Goal: Task Accomplishment & Management: Manage account settings

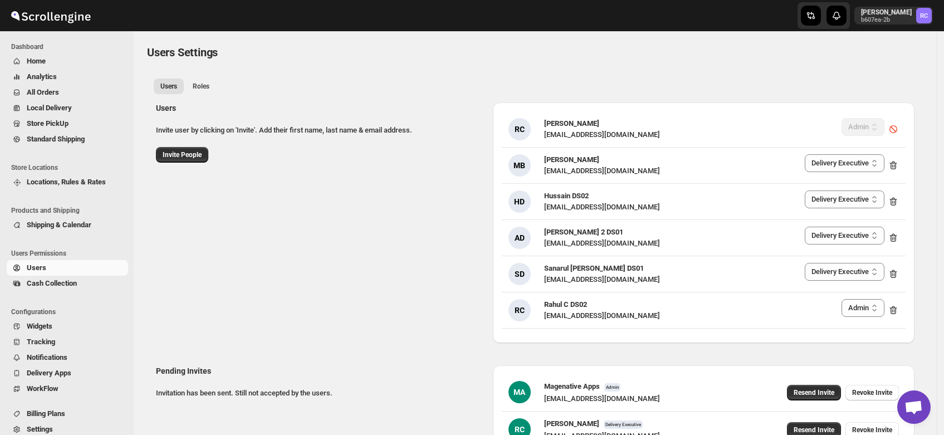
select select "637b767fbaab0276b10c91d5"
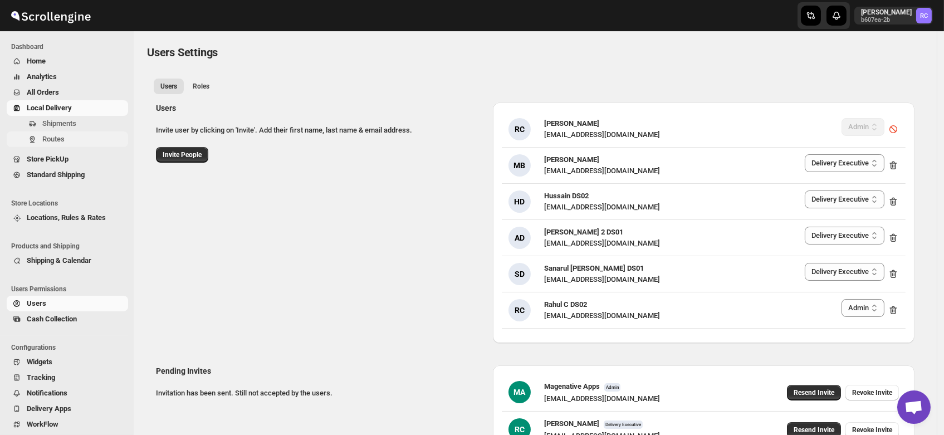
click at [51, 138] on span "Routes" at bounding box center [53, 139] width 22 height 8
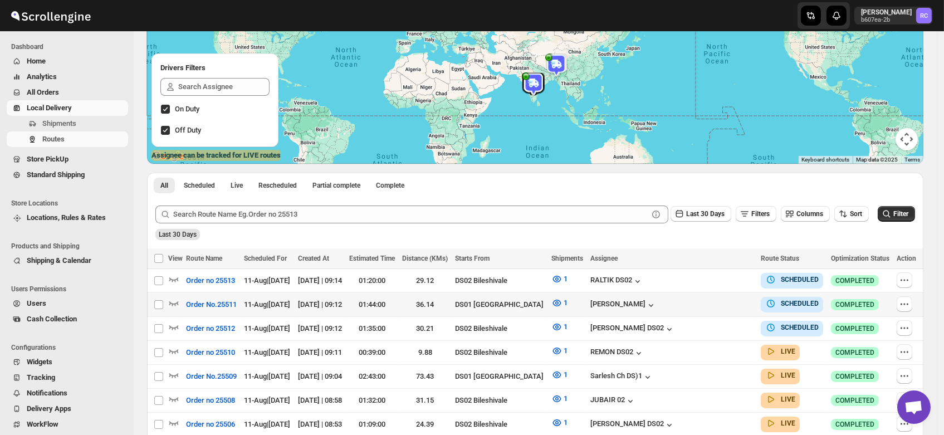
scroll to position [121, 0]
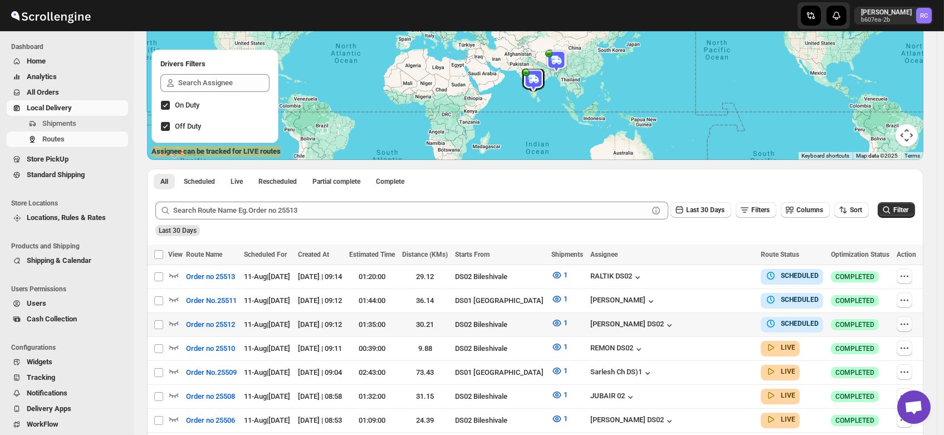
click at [906, 321] on icon "button" at bounding box center [904, 323] width 11 height 11
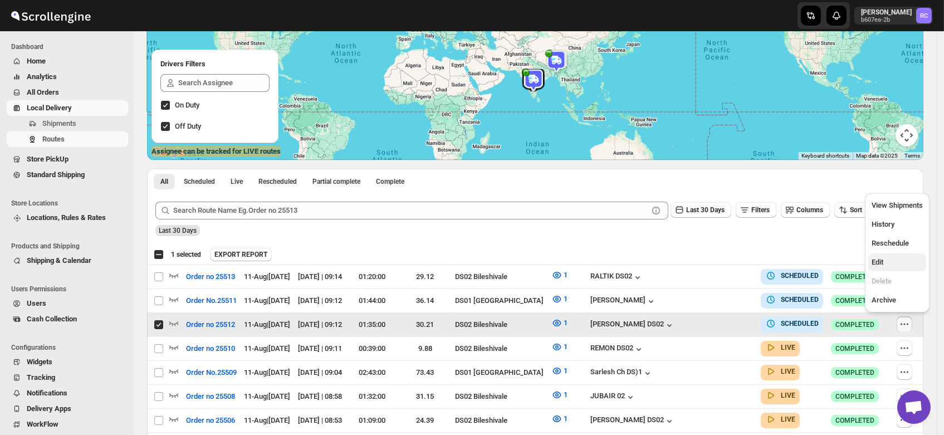
click at [886, 256] on button "Edit" at bounding box center [897, 262] width 58 height 18
checkbox input "false"
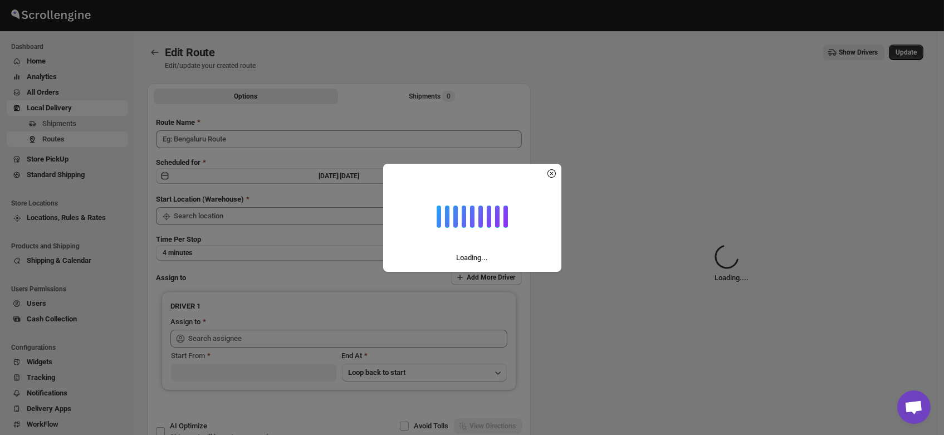
type input "Order no 25512"
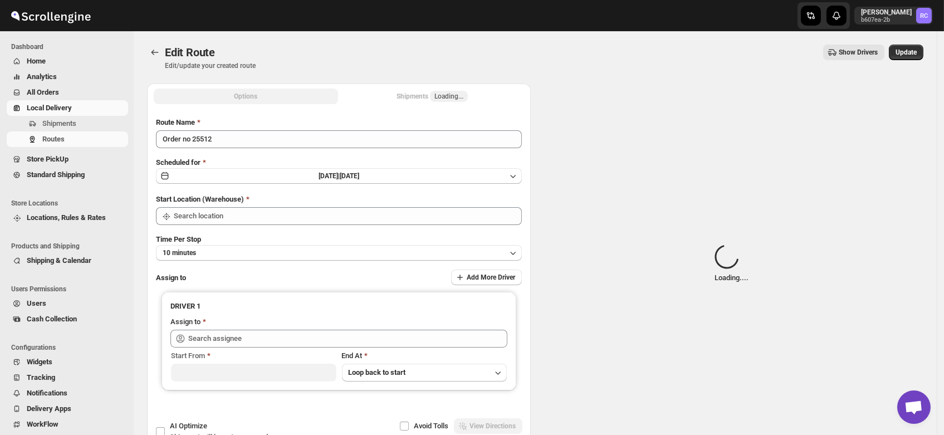
type input "DS02 Bileshivale"
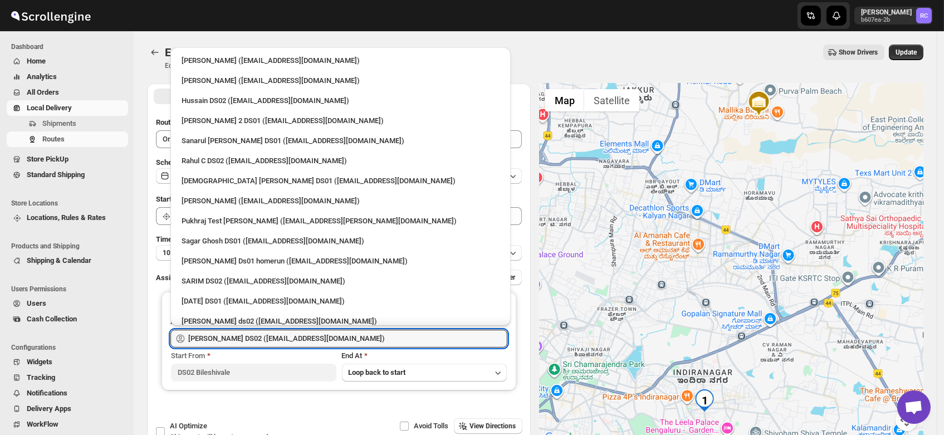
drag, startPoint x: 335, startPoint y: 336, endPoint x: 32, endPoint y: 349, distance: 303.7
click at [32, 349] on div "Skip to content Rahul Chopra b607ea-2b RC Dashboard Home Analytics All Orders L…" at bounding box center [472, 254] width 944 height 509
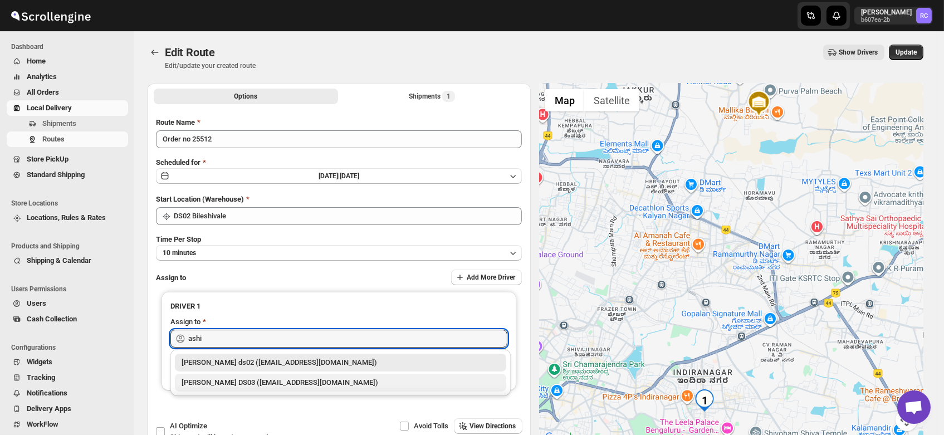
click at [223, 381] on div "[PERSON_NAME] DS03 ([EMAIL_ADDRESS][DOMAIN_NAME])" at bounding box center [341, 382] width 318 height 11
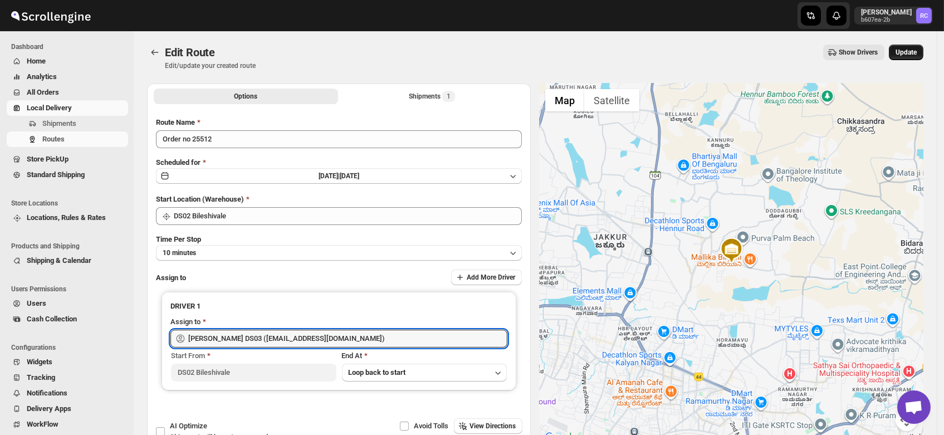
type input "[PERSON_NAME] DS03 ([EMAIL_ADDRESS][DOMAIN_NAME])"
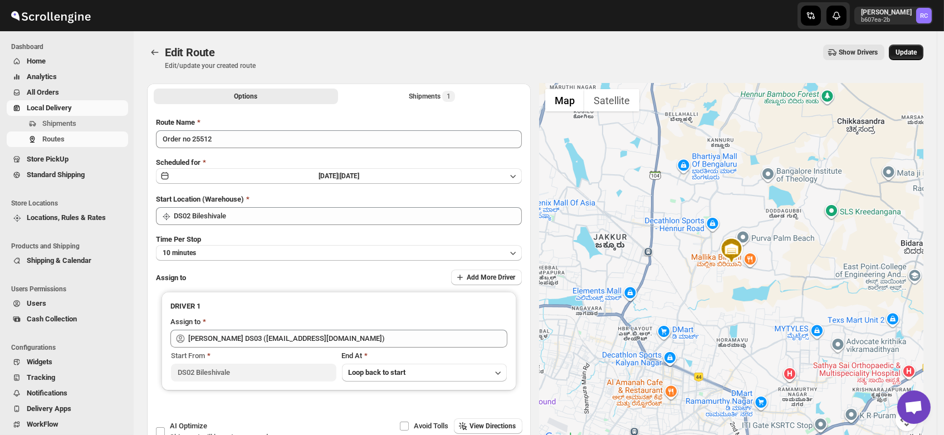
click at [916, 53] on span "Update" at bounding box center [905, 52] width 21 height 9
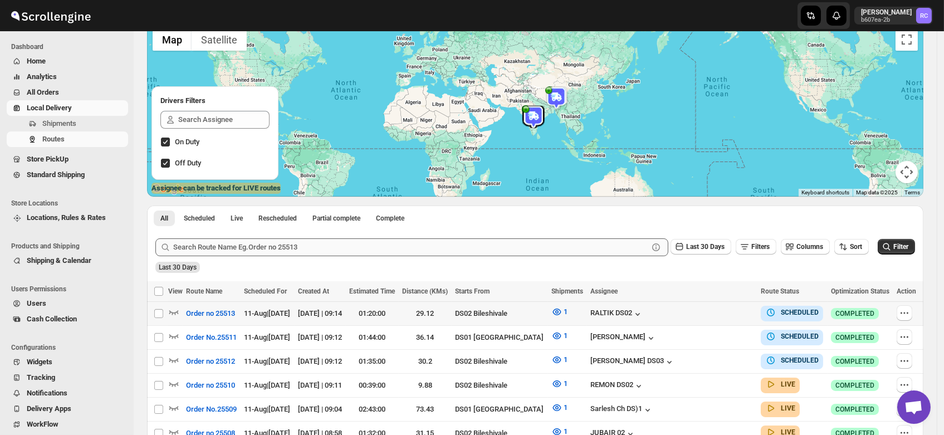
scroll to position [103, 0]
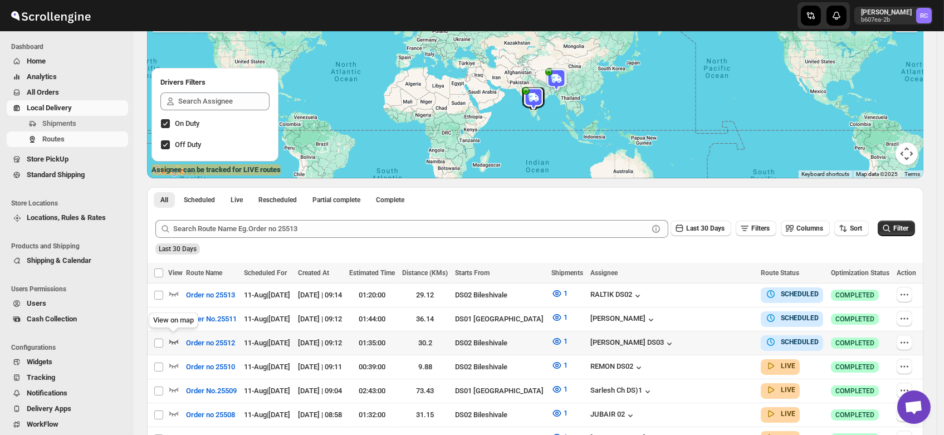
click at [174, 336] on icon "button" at bounding box center [173, 341] width 11 height 11
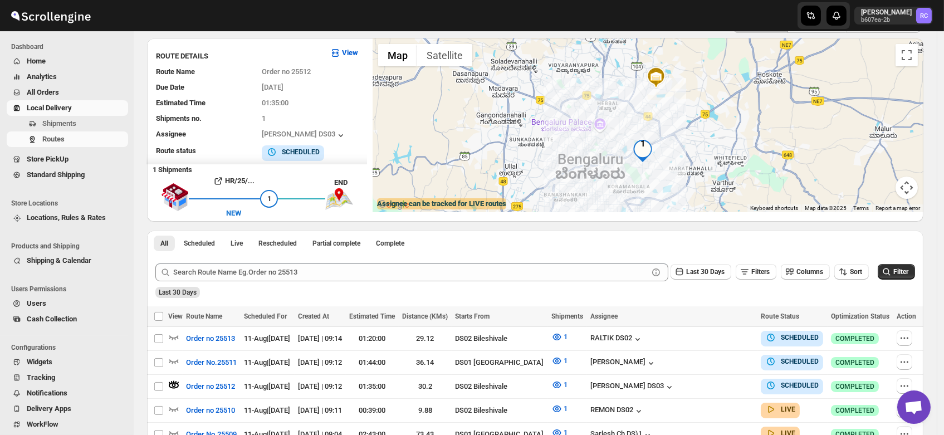
scroll to position [71, 0]
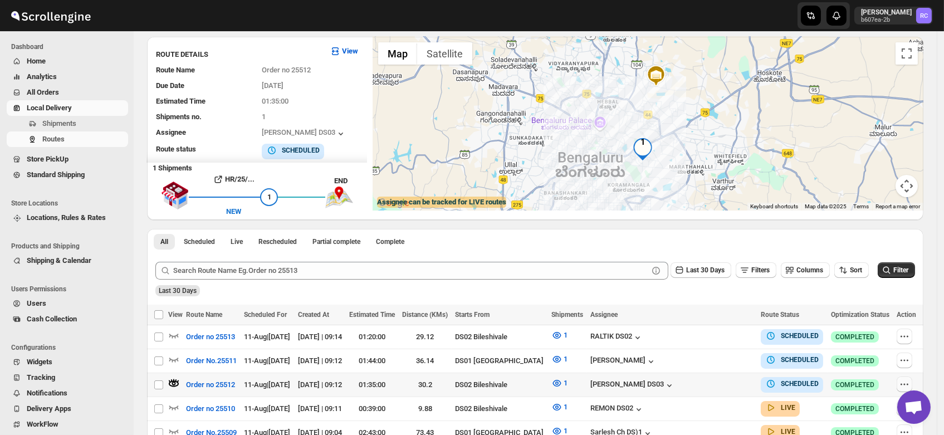
click at [905, 379] on icon "button" at bounding box center [904, 384] width 11 height 11
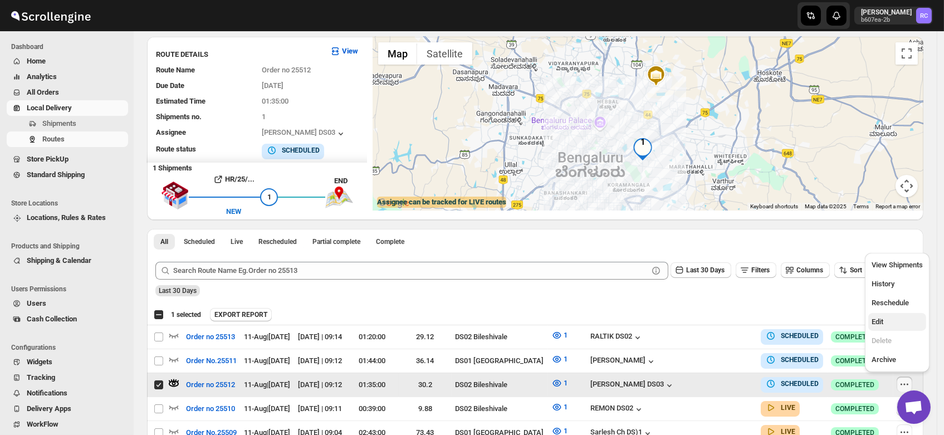
click at [875, 320] on span "Edit" at bounding box center [877, 321] width 12 height 8
checkbox input "false"
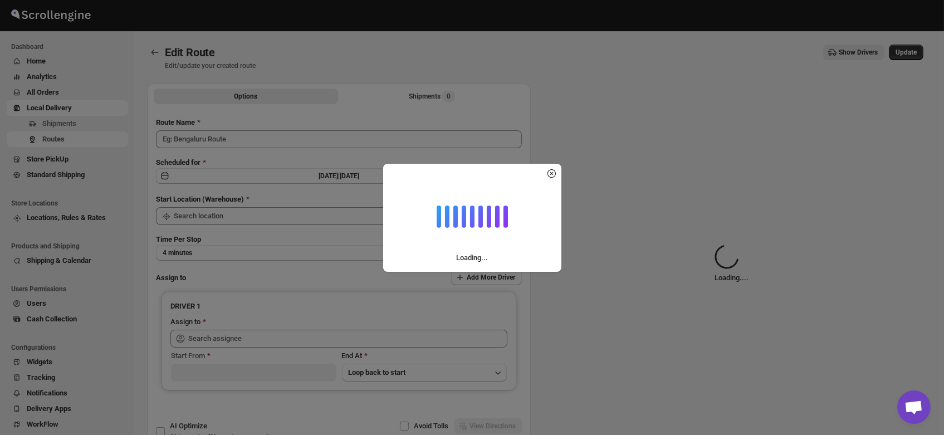
type input "Order no 25512"
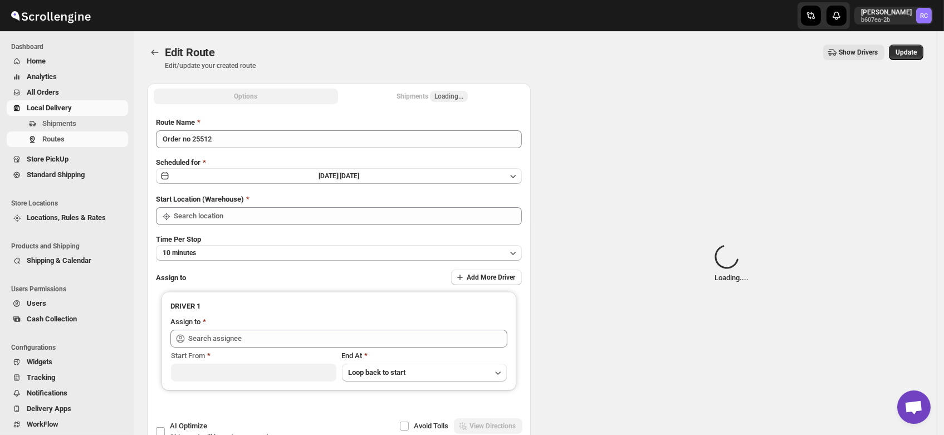
type input "DS02 Bileshivale"
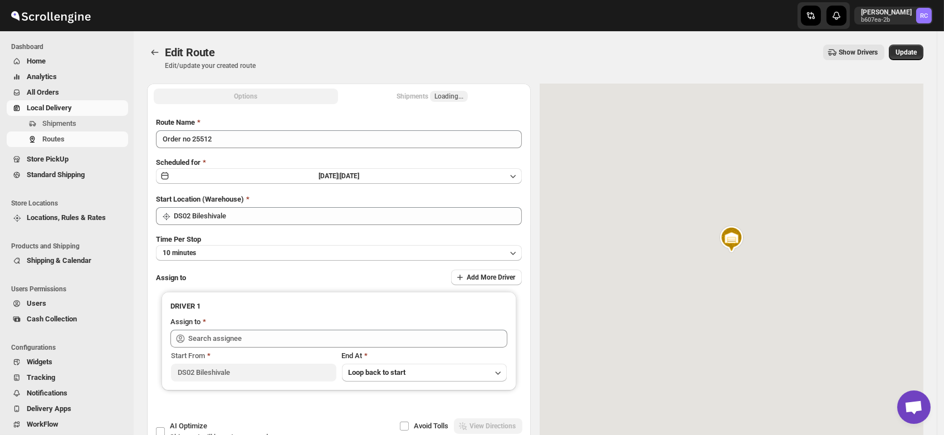
type input "[PERSON_NAME] DS03 ([EMAIL_ADDRESS][DOMAIN_NAME])"
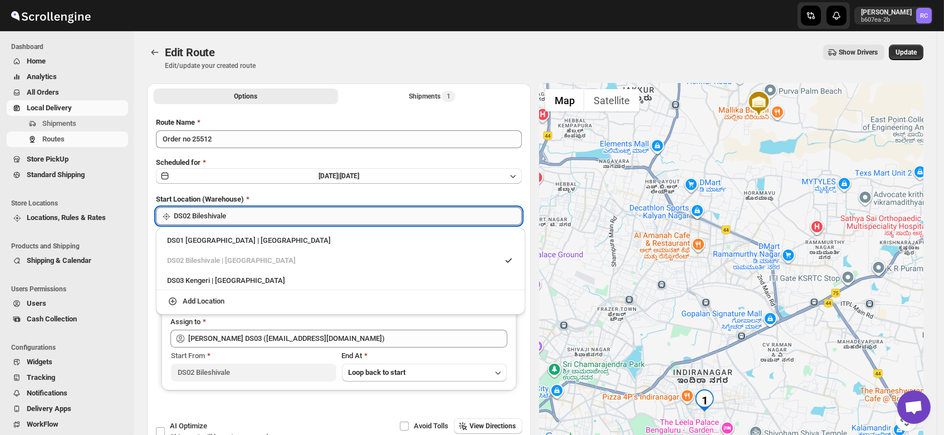
click at [256, 222] on input "DS02 Bileshivale" at bounding box center [348, 216] width 348 height 18
click at [246, 275] on div "DS03 Kengeri | [GEOGRAPHIC_DATA]" at bounding box center [340, 280] width 347 height 11
type input "DS03 Kengeri"
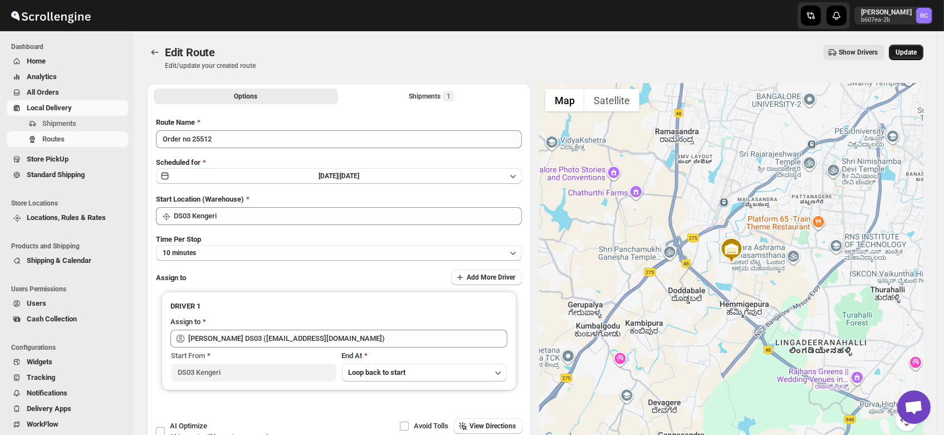
click at [912, 53] on span "Update" at bounding box center [905, 52] width 21 height 9
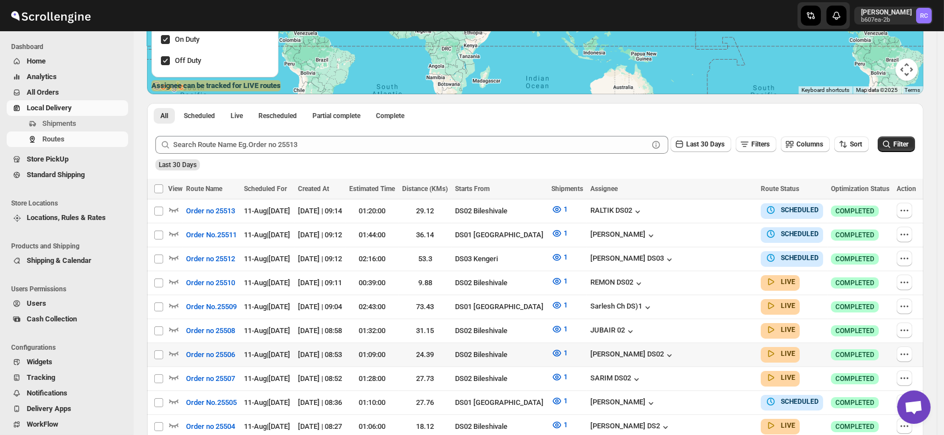
scroll to position [188, 0]
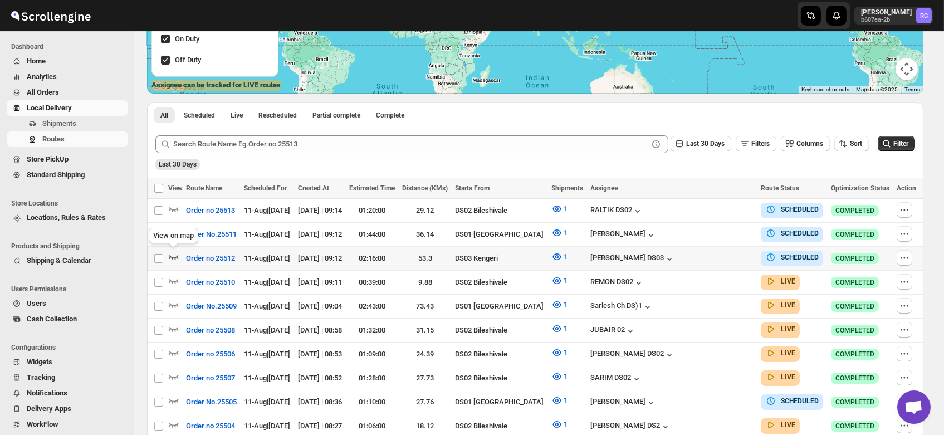
click at [171, 253] on icon "button" at bounding box center [173, 256] width 11 height 11
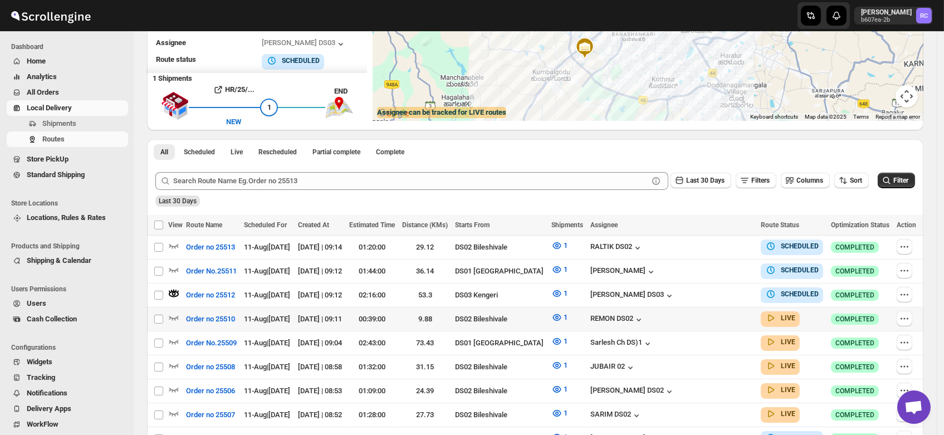
scroll to position [160, 0]
click at [218, 297] on span "Order no 25512" at bounding box center [210, 295] width 49 height 11
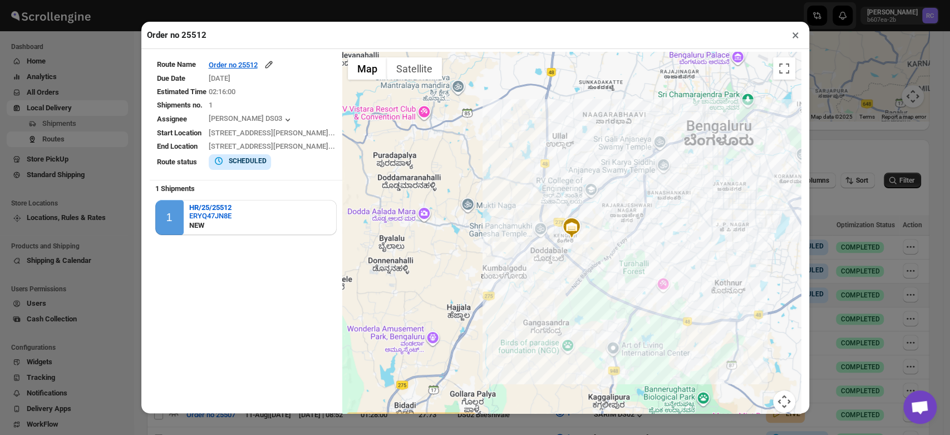
click at [798, 33] on button "×" at bounding box center [796, 35] width 16 height 16
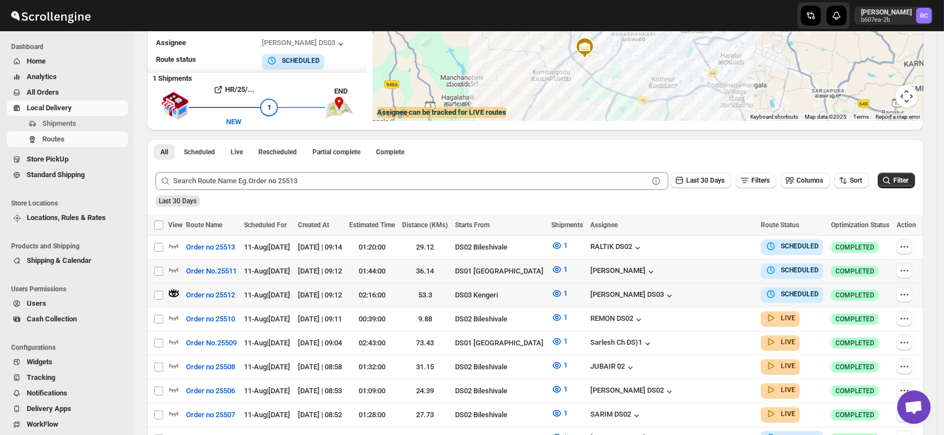
scroll to position [0, 0]
